Goal: Task Accomplishment & Management: Use online tool/utility

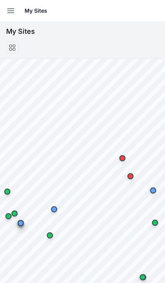
click at [4, 10] on button "Open sidebar" at bounding box center [10, 10] width 17 height 17
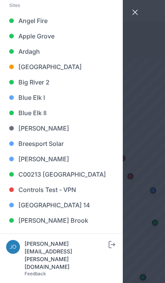
scroll to position [58, 0]
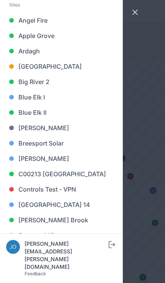
click at [48, 86] on link "Big River 2" at bounding box center [61, 81] width 111 height 15
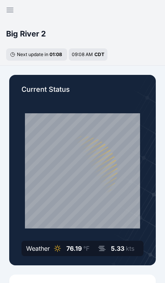
click at [59, 82] on div "Current Status Weather 76.19 °F 5.33 kts" at bounding box center [82, 170] width 147 height 191
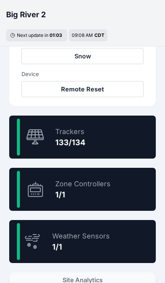
scroll to position [404, 0]
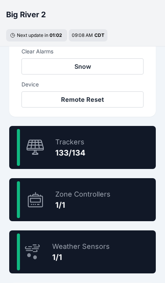
click at [113, 151] on div "99.3 % Trackers 133/134" at bounding box center [82, 147] width 147 height 43
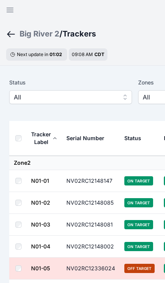
click at [81, 96] on span "All" at bounding box center [65, 97] width 103 height 9
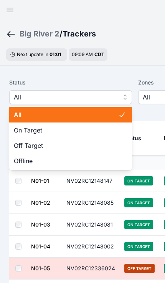
click at [54, 142] on span "Off Target" at bounding box center [66, 145] width 105 height 9
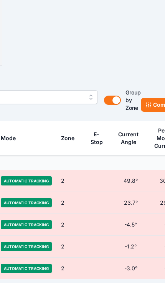
click at [153, 102] on button "Commands" at bounding box center [164, 105] width 47 height 14
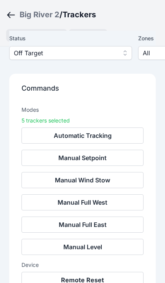
scroll to position [61, 0]
click at [96, 283] on button "Remote Reset" at bounding box center [83, 280] width 122 height 16
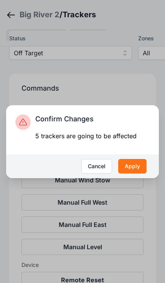
click at [135, 174] on button "Apply" at bounding box center [132, 166] width 28 height 15
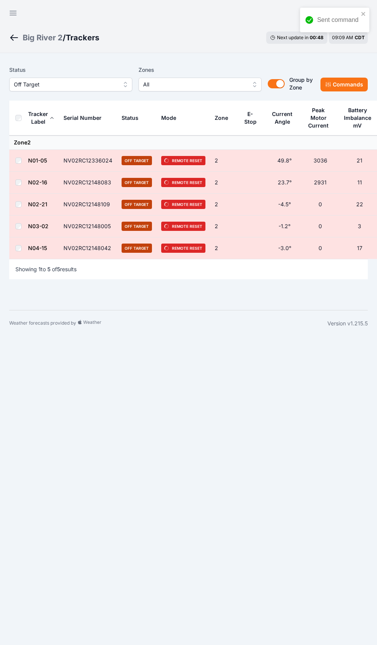
click at [48, 38] on div "Big River 2" at bounding box center [43, 37] width 40 height 11
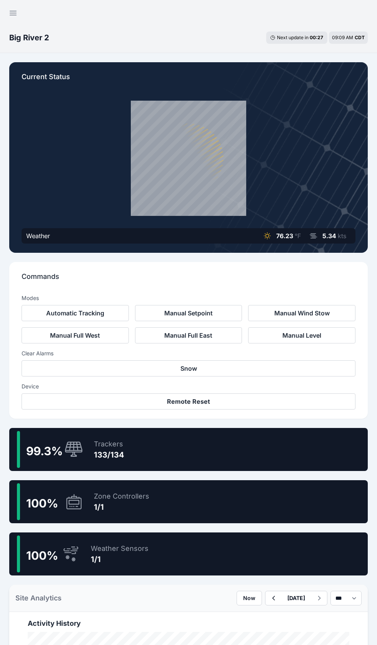
click at [10, 14] on icon "button" at bounding box center [12, 12] width 9 height 9
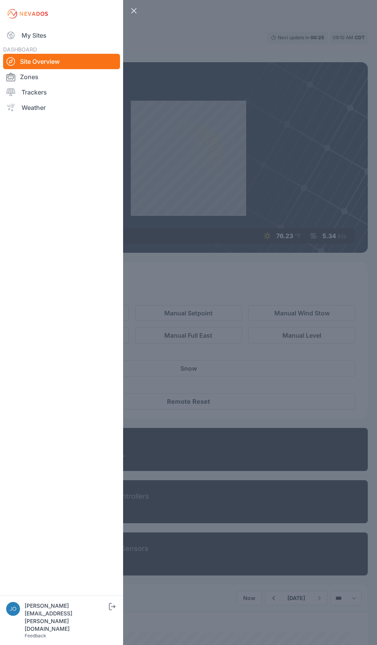
click at [34, 31] on link "My Sites" at bounding box center [61, 35] width 117 height 15
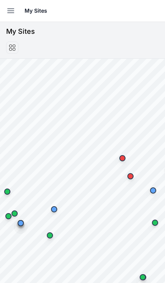
click at [13, 13] on icon "button" at bounding box center [11, 11] width 7 height 4
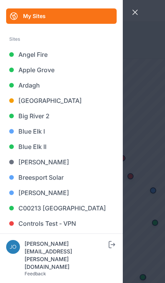
scroll to position [25, 0]
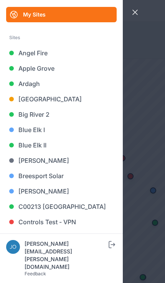
click at [49, 146] on link "Blue Elk II" at bounding box center [61, 145] width 111 height 15
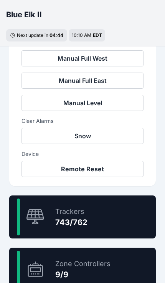
click at [94, 217] on div "97.5 % Trackers 743/762" at bounding box center [82, 217] width 147 height 43
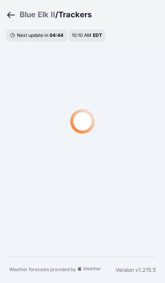
scroll to position [23, 0]
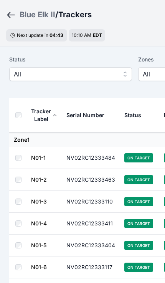
click at [17, 74] on span "All" at bounding box center [65, 74] width 103 height 9
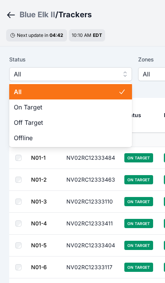
click at [101, 126] on span "Off Target" at bounding box center [66, 122] width 105 height 9
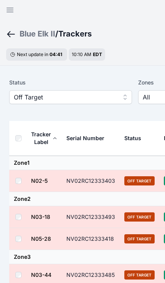
click at [25, 130] on th at bounding box center [20, 138] width 22 height 35
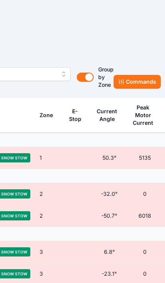
click at [135, 80] on button "Commands" at bounding box center [137, 82] width 47 height 14
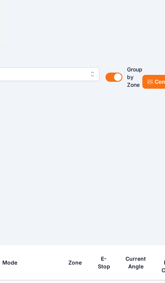
scroll to position [23, 0]
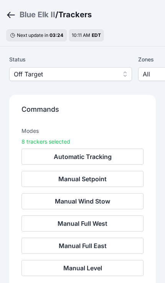
click at [103, 39] on div "10:11 AM EDT" at bounding box center [86, 35] width 35 height 12
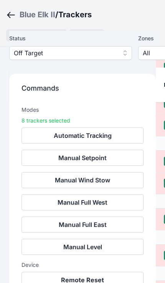
scroll to position [344, 0]
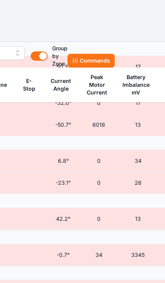
click at [104, 59] on button "Commands" at bounding box center [91, 61] width 47 height 14
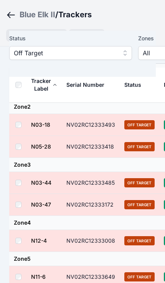
scroll to position [0, 0]
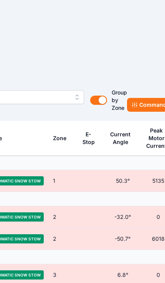
click at [140, 104] on button "Commands" at bounding box center [150, 105] width 47 height 14
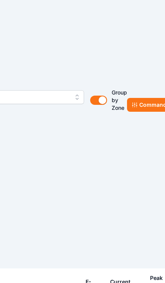
scroll to position [9, 100]
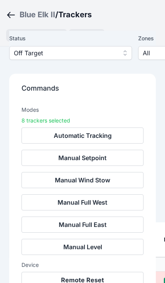
click at [91, 279] on button "Remote Reset" at bounding box center [83, 280] width 122 height 16
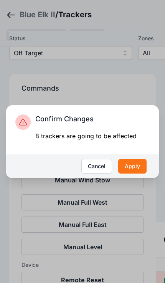
click at [134, 174] on button "Apply" at bounding box center [132, 166] width 28 height 15
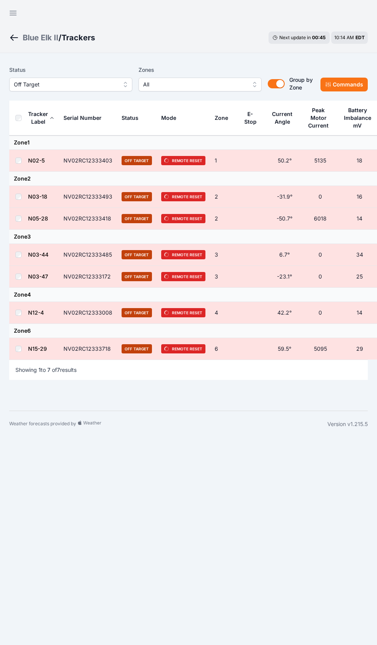
click at [38, 34] on div "Blue Elk II" at bounding box center [41, 37] width 36 height 11
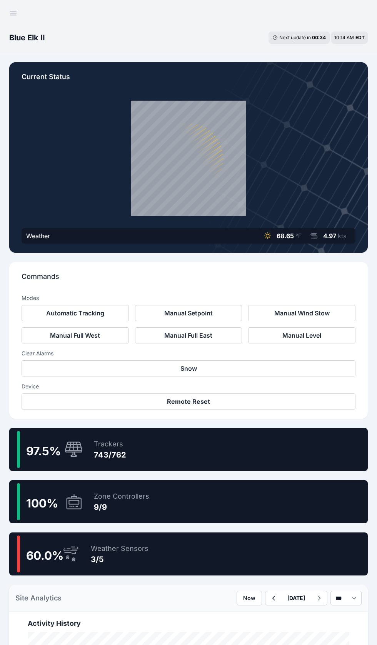
click at [8, 98] on div "Current Status Weather 68.65 °F 4.97 kts Commands Modes Automatic Tracking Manu…" at bounding box center [188, 584] width 377 height 1063
click at [14, 4] on button "Open sidebar" at bounding box center [13, 13] width 18 height 18
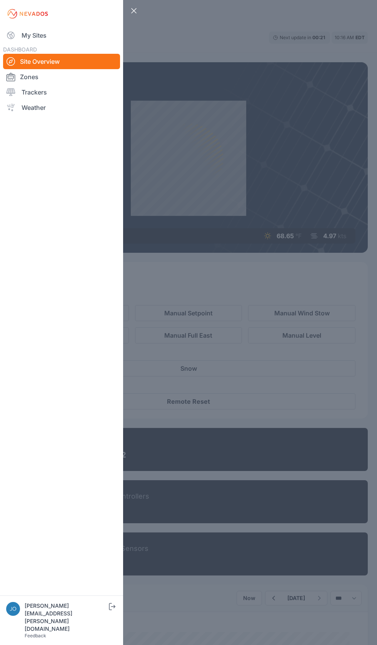
click at [23, 31] on link "My Sites" at bounding box center [61, 35] width 117 height 15
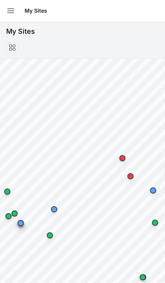
click at [10, 16] on button "Open sidebar" at bounding box center [10, 10] width 17 height 17
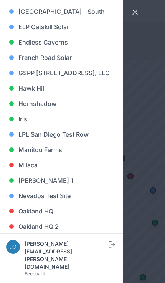
scroll to position [313, 0]
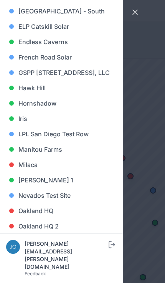
click at [27, 126] on link "Iris" at bounding box center [61, 118] width 111 height 15
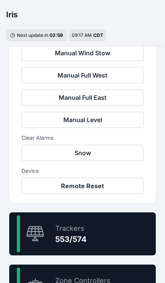
click at [77, 236] on div "553/574" at bounding box center [71, 239] width 32 height 11
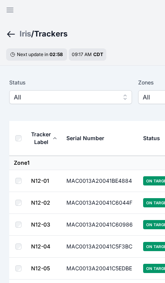
click at [100, 101] on span "All" at bounding box center [65, 97] width 103 height 9
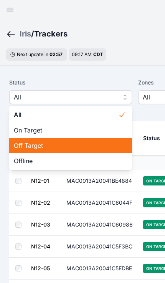
click at [74, 149] on span "Off Target" at bounding box center [66, 145] width 105 height 9
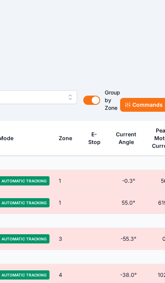
scroll to position [0, 211]
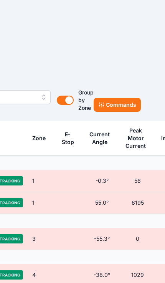
click at [123, 110] on button "Commands" at bounding box center [117, 105] width 47 height 14
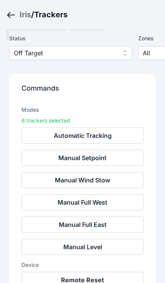
scroll to position [58, 0]
click at [96, 287] on button "Remote Reset" at bounding box center [83, 280] width 122 height 16
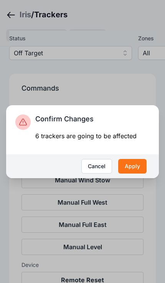
click at [135, 174] on button "Apply" at bounding box center [132, 166] width 28 height 15
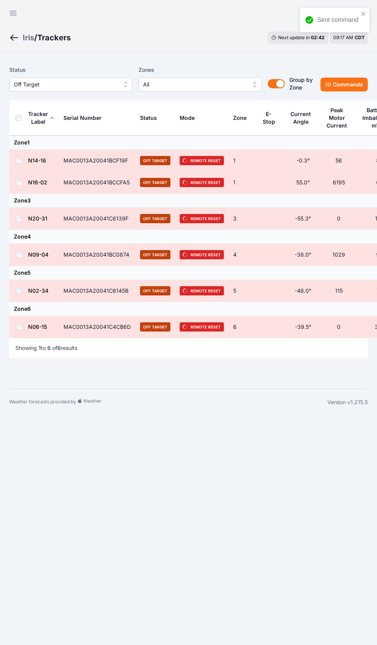
click at [28, 38] on div "Iris" at bounding box center [29, 37] width 12 height 11
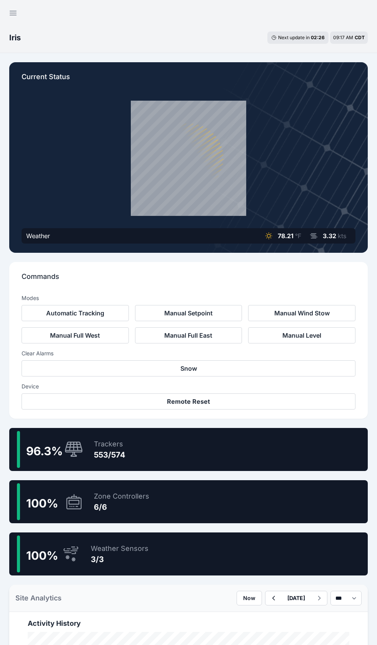
click at [10, 15] on icon "button" at bounding box center [12, 12] width 9 height 9
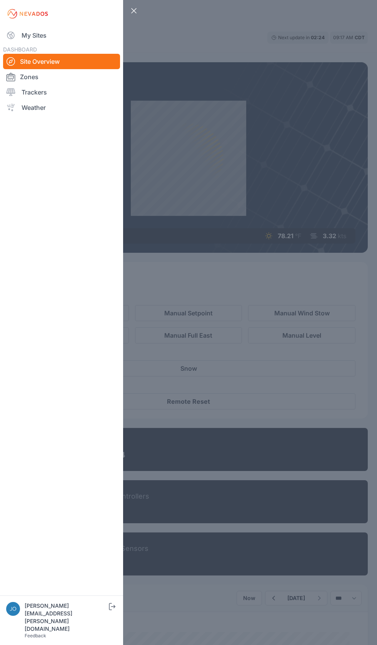
click at [19, 30] on link "My Sites" at bounding box center [61, 35] width 117 height 15
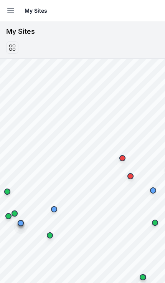
click at [12, 13] on icon "button" at bounding box center [11, 11] width 7 height 4
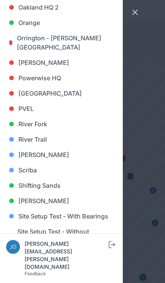
scroll to position [533, 0]
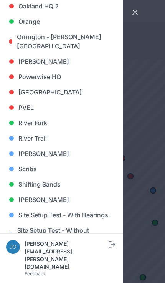
click at [44, 124] on link "River Fork" at bounding box center [61, 122] width 111 height 15
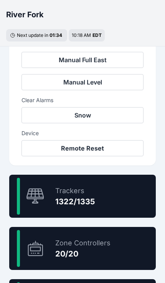
scroll to position [363, 0]
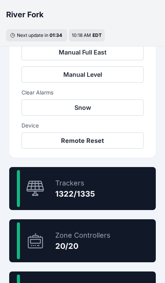
click at [101, 219] on div "100 % Zone Controllers 20/20" at bounding box center [82, 240] width 147 height 43
click at [105, 198] on div "99.0 % Trackers 1322/1335" at bounding box center [82, 188] width 147 height 43
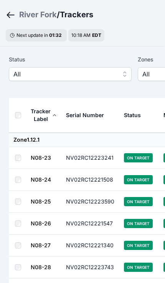
scroll to position [23, 0]
click at [83, 73] on span "All" at bounding box center [64, 74] width 103 height 9
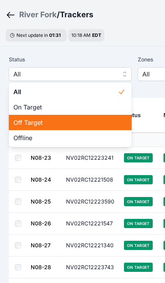
click at [61, 127] on span "Off Target" at bounding box center [65, 122] width 105 height 9
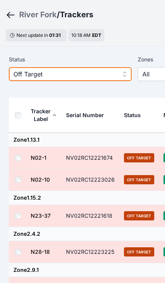
scroll to position [23, 0]
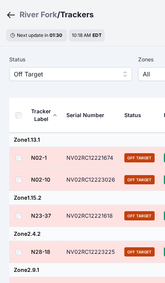
click at [25, 115] on th at bounding box center [20, 115] width 22 height 35
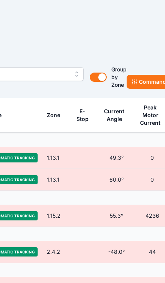
click at [146, 81] on button "Commands" at bounding box center [150, 82] width 47 height 14
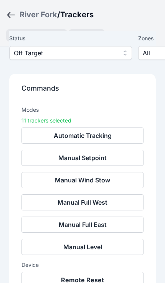
scroll to position [61, 0]
click at [102, 283] on button "Remote Reset" at bounding box center [83, 280] width 122 height 16
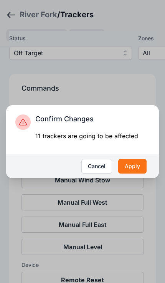
click at [139, 174] on button "Apply" at bounding box center [132, 166] width 28 height 15
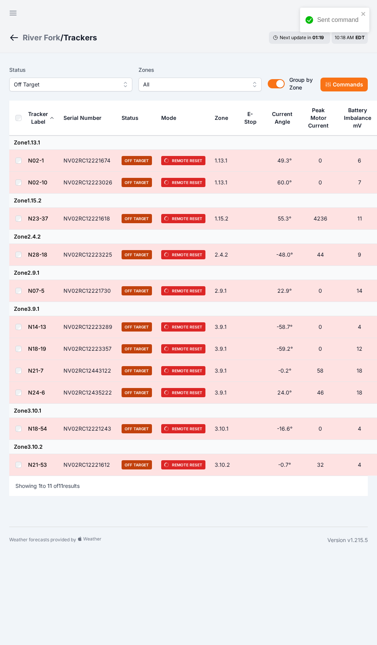
click at [38, 43] on div "River Fork" at bounding box center [42, 37] width 38 height 11
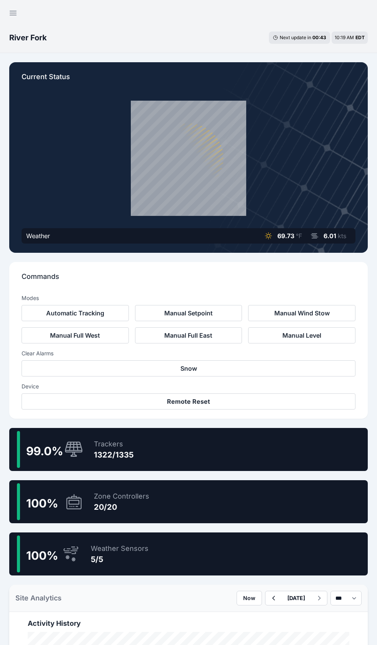
click at [8, 10] on button "Open sidebar" at bounding box center [13, 13] width 18 height 18
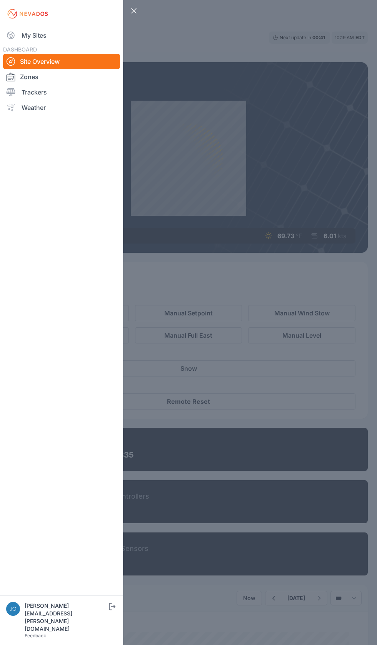
click at [12, 19] on img at bounding box center [27, 14] width 43 height 12
click at [28, 30] on link "My Sites" at bounding box center [61, 35] width 117 height 15
click at [37, 33] on link "My Sites" at bounding box center [61, 35] width 117 height 15
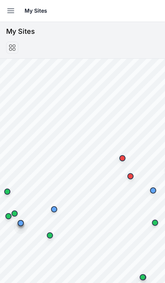
click at [10, 7] on icon "button" at bounding box center [10, 10] width 9 height 9
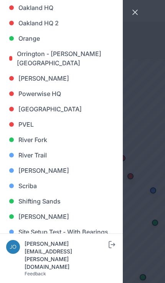
scroll to position [519, 0]
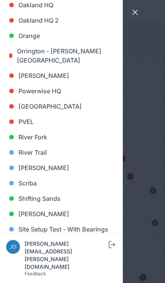
click at [40, 170] on link "[PERSON_NAME]" at bounding box center [61, 167] width 111 height 15
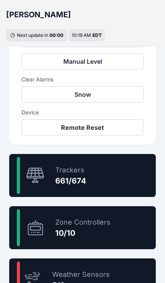
scroll to position [383, 0]
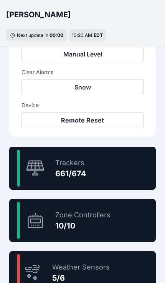
click at [102, 169] on div "98.1 % Trackers 661/674" at bounding box center [82, 168] width 147 height 43
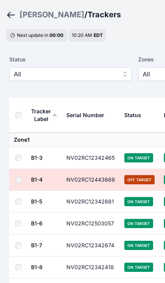
click at [95, 80] on button "All" at bounding box center [70, 74] width 123 height 14
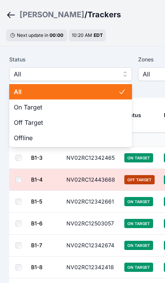
click at [71, 129] on div "Off Target" at bounding box center [70, 122] width 123 height 15
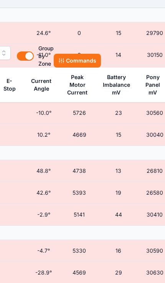
scroll to position [0, 251]
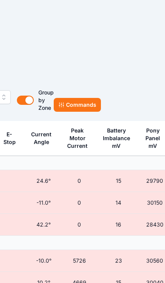
click at [91, 100] on button "Commands" at bounding box center [77, 105] width 47 height 14
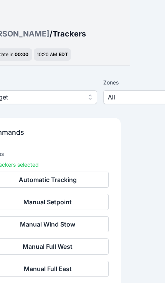
scroll to position [0, 0]
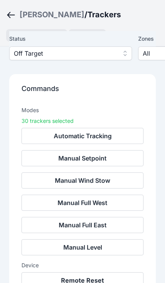
click at [85, 280] on button "Remote Reset" at bounding box center [83, 280] width 122 height 16
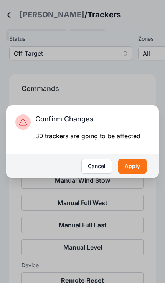
click at [133, 174] on button "Apply" at bounding box center [132, 166] width 28 height 15
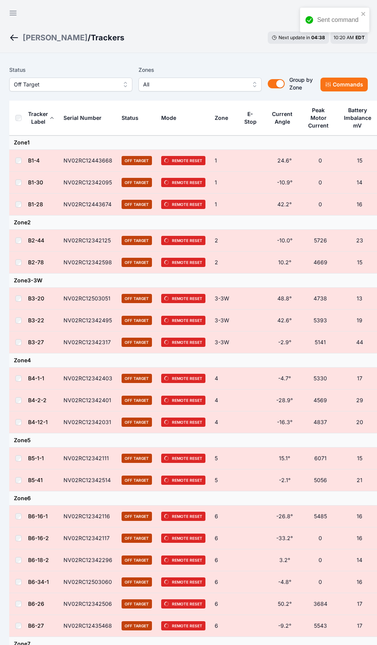
scroll to position [13, 0]
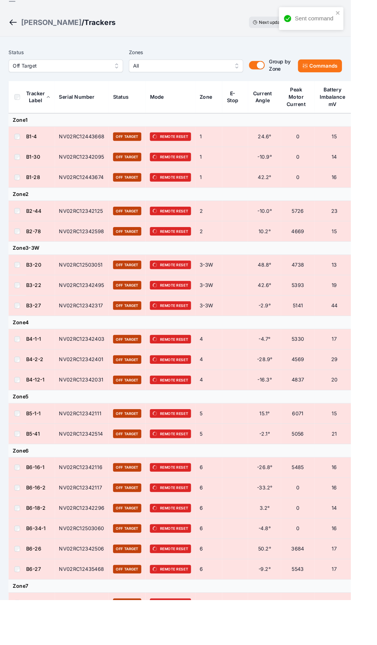
click at [33, 25] on div "Sarish" at bounding box center [55, 24] width 65 height 11
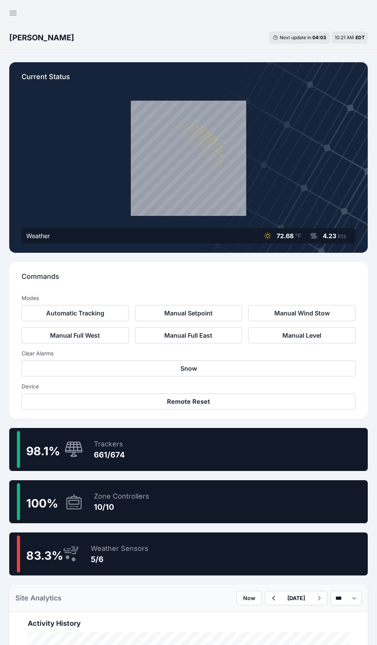
click at [13, 12] on icon "button" at bounding box center [12, 12] width 9 height 9
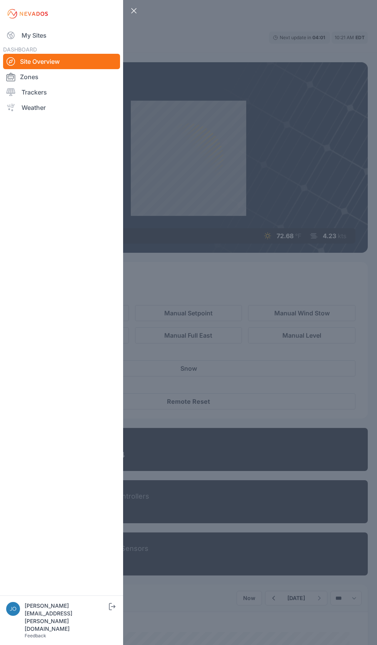
click at [15, 17] on img at bounding box center [27, 14] width 43 height 12
click at [37, 19] on img at bounding box center [27, 14] width 43 height 12
click at [31, 32] on link "My Sites" at bounding box center [61, 35] width 117 height 15
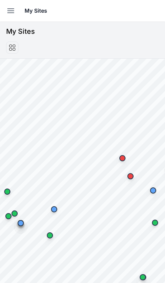
click at [7, 8] on icon "button" at bounding box center [10, 10] width 9 height 9
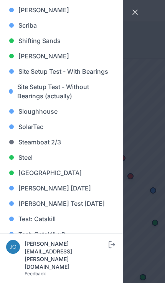
scroll to position [678, 0]
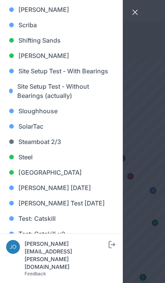
click at [58, 170] on link "[GEOGRAPHIC_DATA]" at bounding box center [61, 172] width 111 height 15
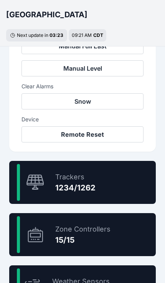
click at [105, 181] on div "97.8 % Trackers 1234/1262" at bounding box center [82, 182] width 147 height 43
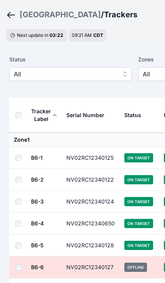
click at [97, 75] on span "All" at bounding box center [65, 74] width 103 height 9
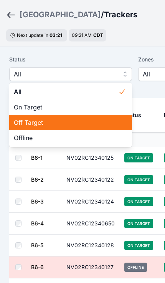
click at [67, 118] on span "Off Target" at bounding box center [66, 122] width 105 height 9
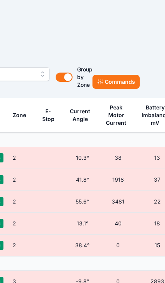
click at [120, 85] on button "Commands" at bounding box center [116, 82] width 47 height 14
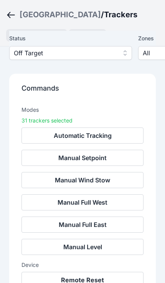
scroll to position [66, 0]
click at [106, 278] on button "Remote Reset" at bounding box center [83, 280] width 122 height 16
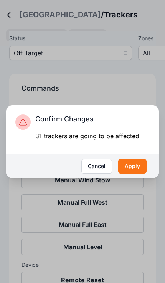
click at [135, 174] on button "Apply" at bounding box center [132, 166] width 28 height 15
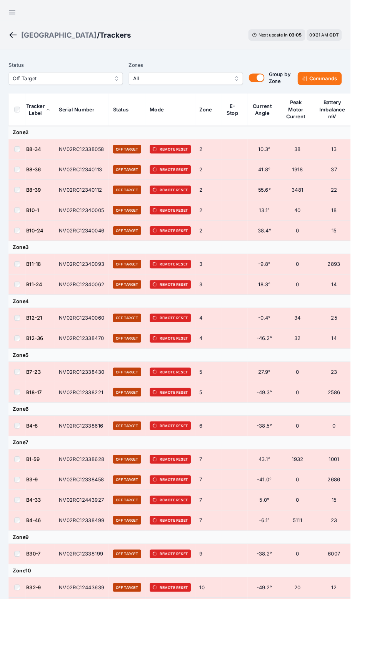
click at [40, 37] on div "[GEOGRAPHIC_DATA]" at bounding box center [63, 37] width 81 height 11
